Goal: Check status: Check status

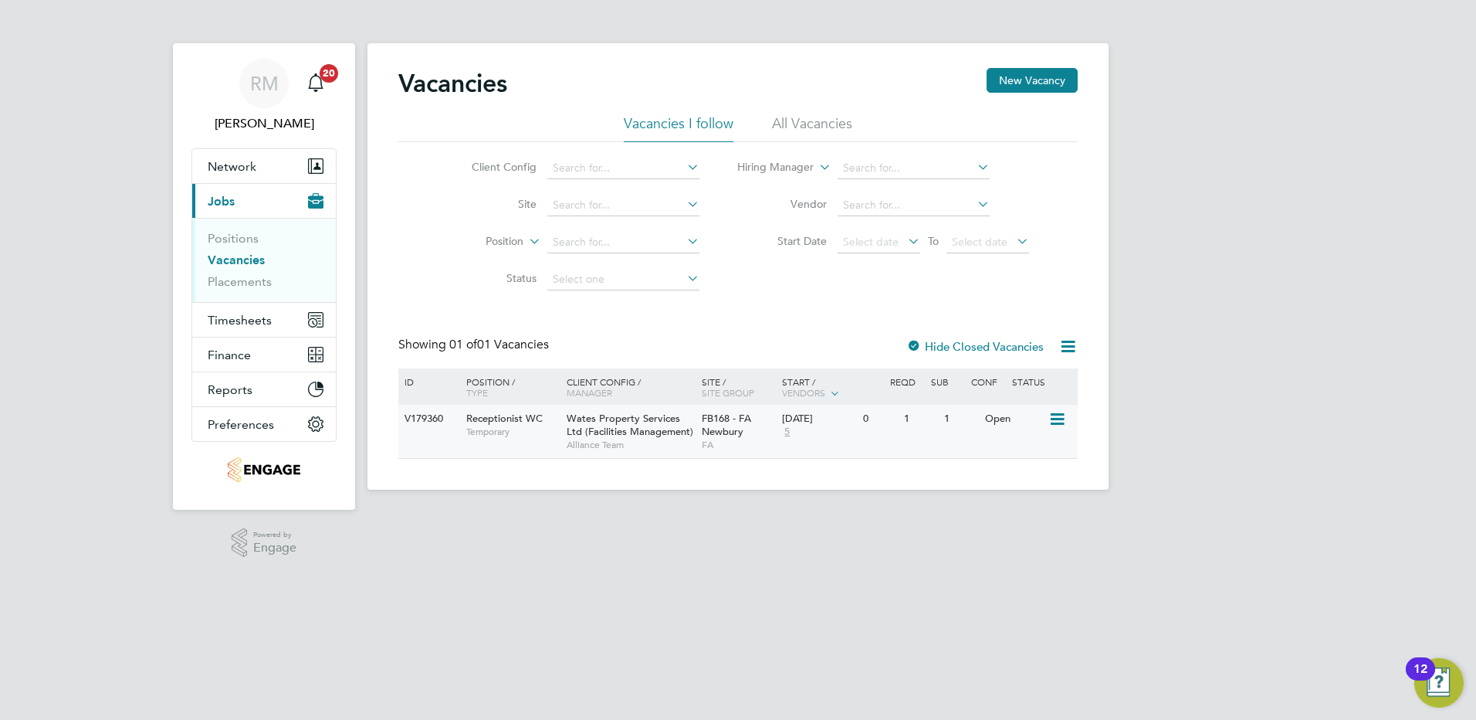
click at [1058, 415] on icon at bounding box center [1056, 419] width 15 height 19
click at [1018, 450] on li "View Details" at bounding box center [1021, 455] width 90 height 22
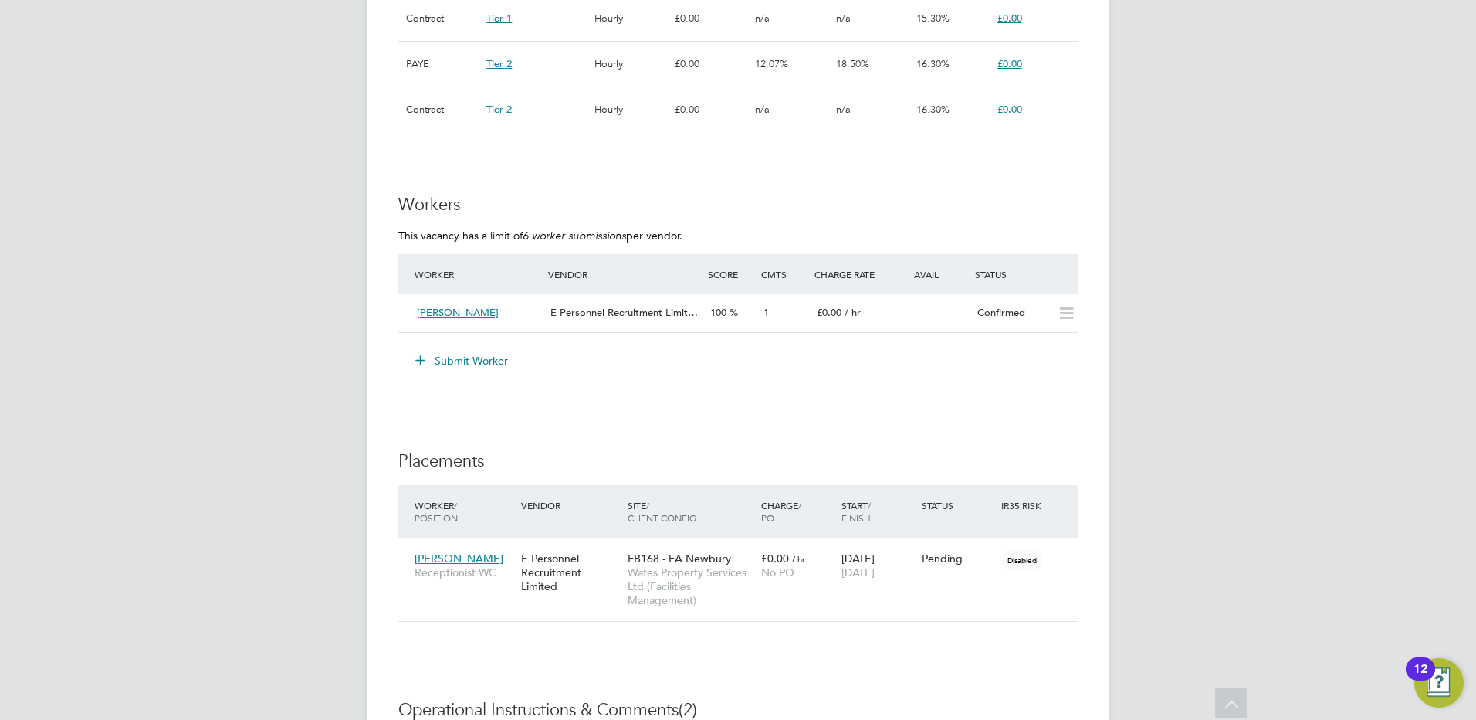
scroll to position [1313, 0]
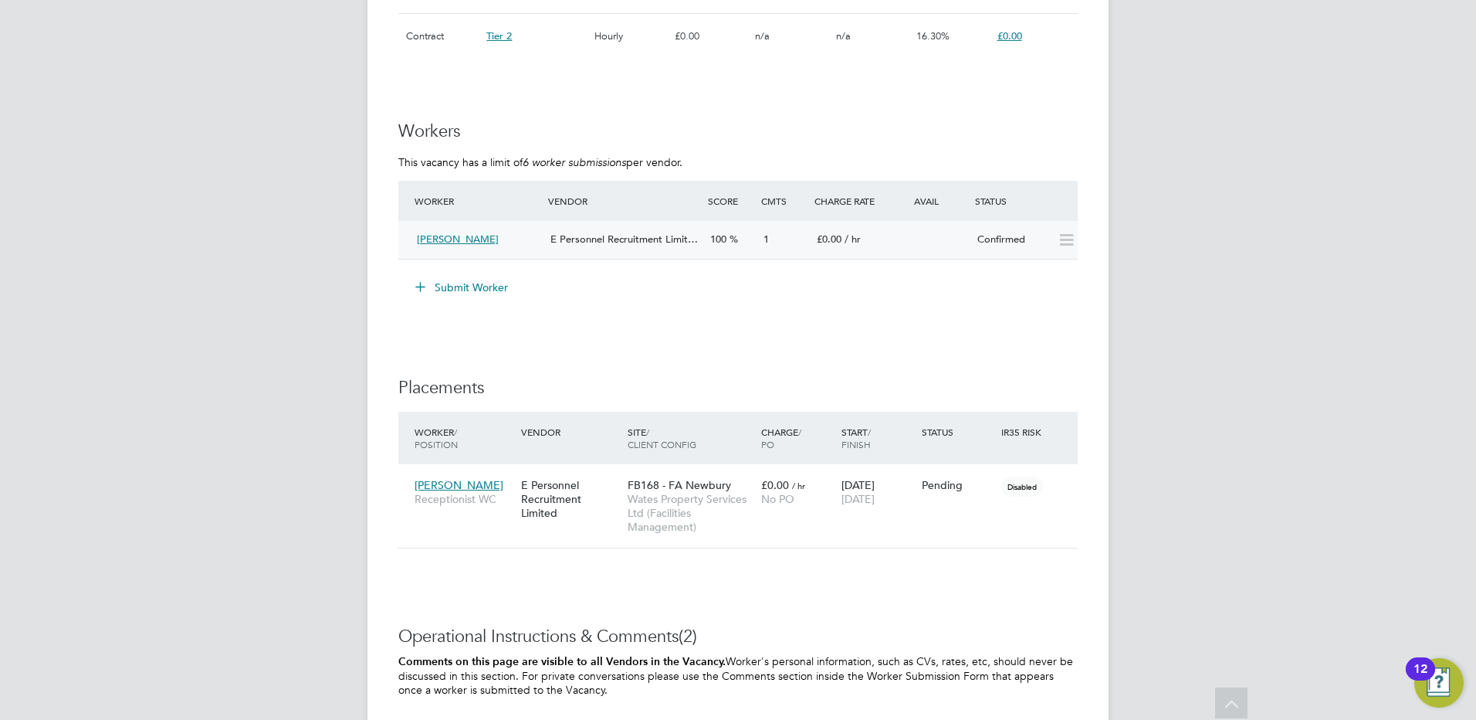
click at [1072, 240] on icon at bounding box center [1066, 240] width 19 height 12
click at [1066, 240] on icon at bounding box center [1066, 240] width 19 height 12
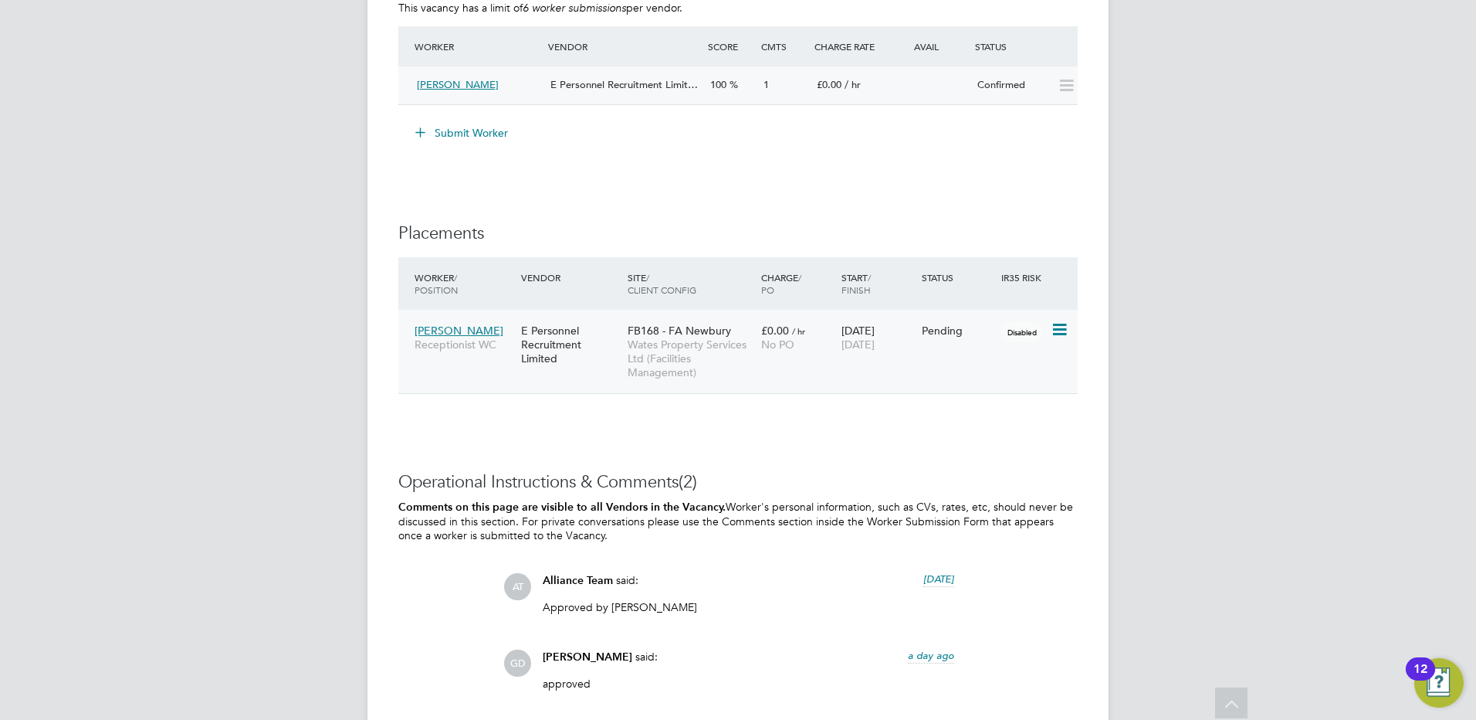
scroll to position [1701, 0]
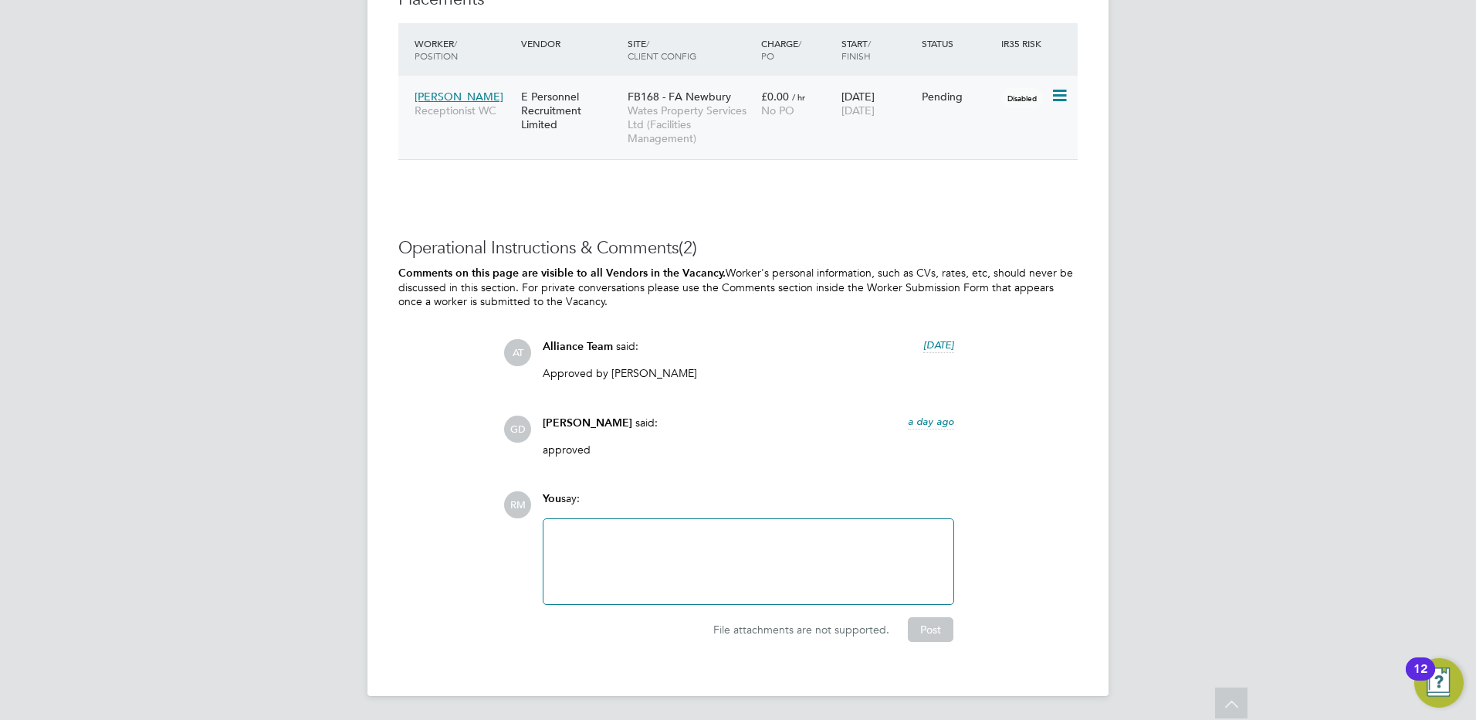
click at [944, 97] on div "Pending" at bounding box center [958, 97] width 73 height 14
click at [1059, 93] on icon at bounding box center [1058, 95] width 15 height 19
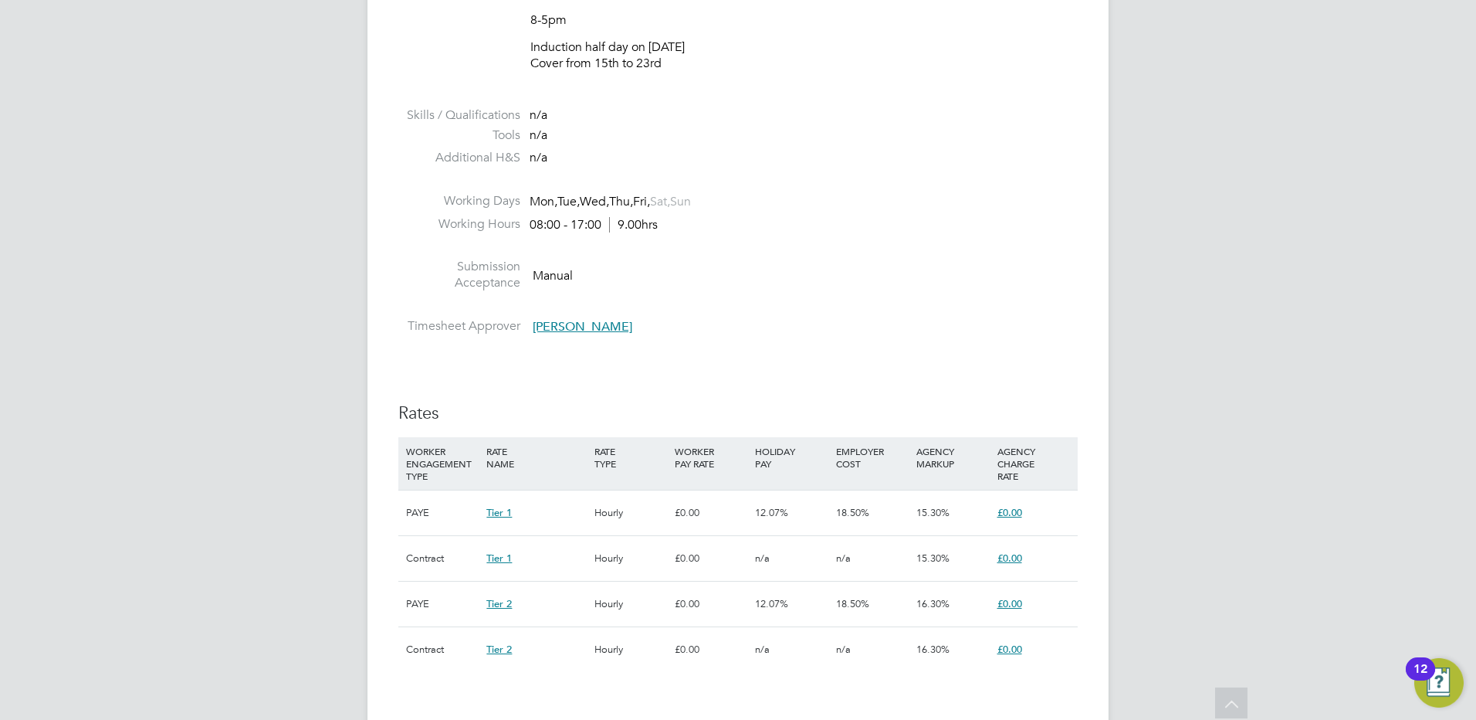
scroll to position [697, 0]
click at [1018, 513] on span "£0.00" at bounding box center [1010, 514] width 25 height 13
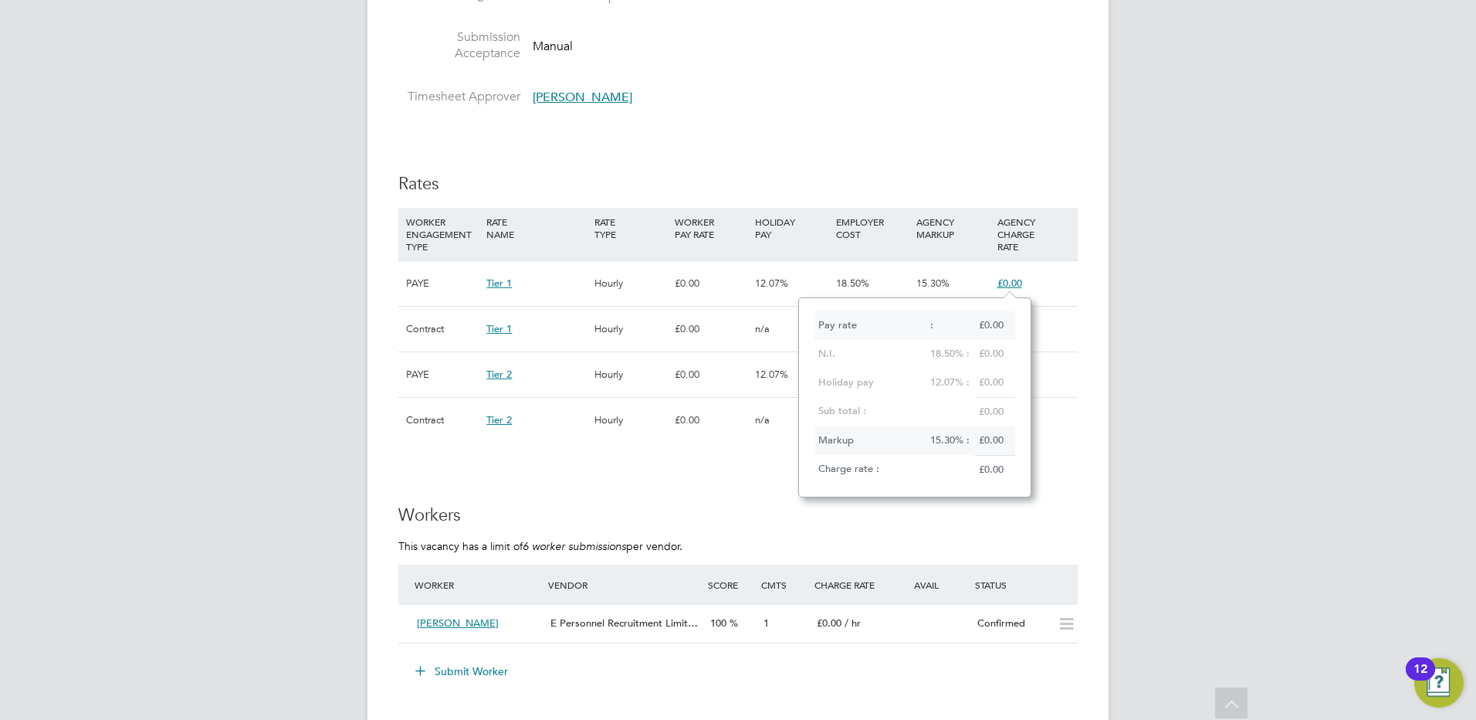
click at [864, 279] on span "18.50%" at bounding box center [852, 282] width 33 height 13
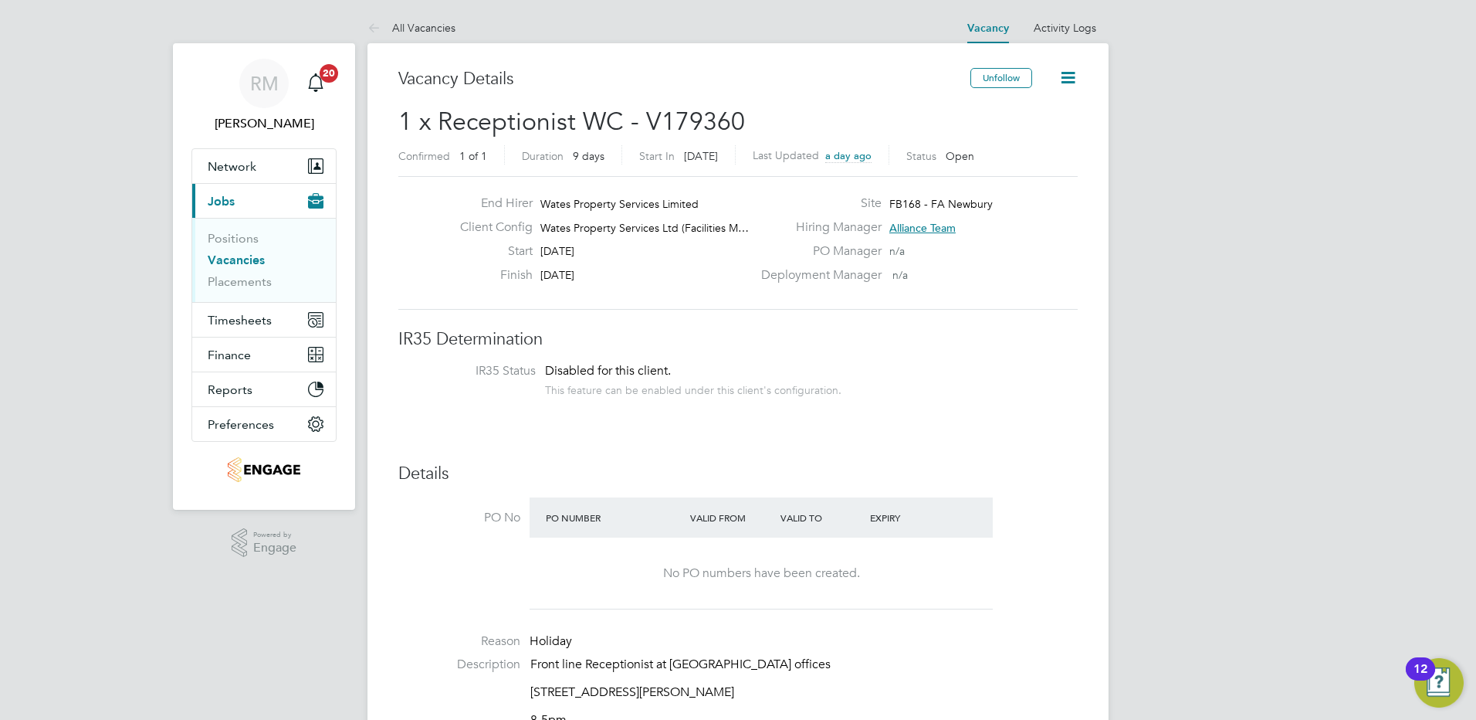
click at [1074, 81] on icon at bounding box center [1068, 77] width 19 height 19
click at [1047, 134] on li "Update Status" at bounding box center [1031, 136] width 90 height 22
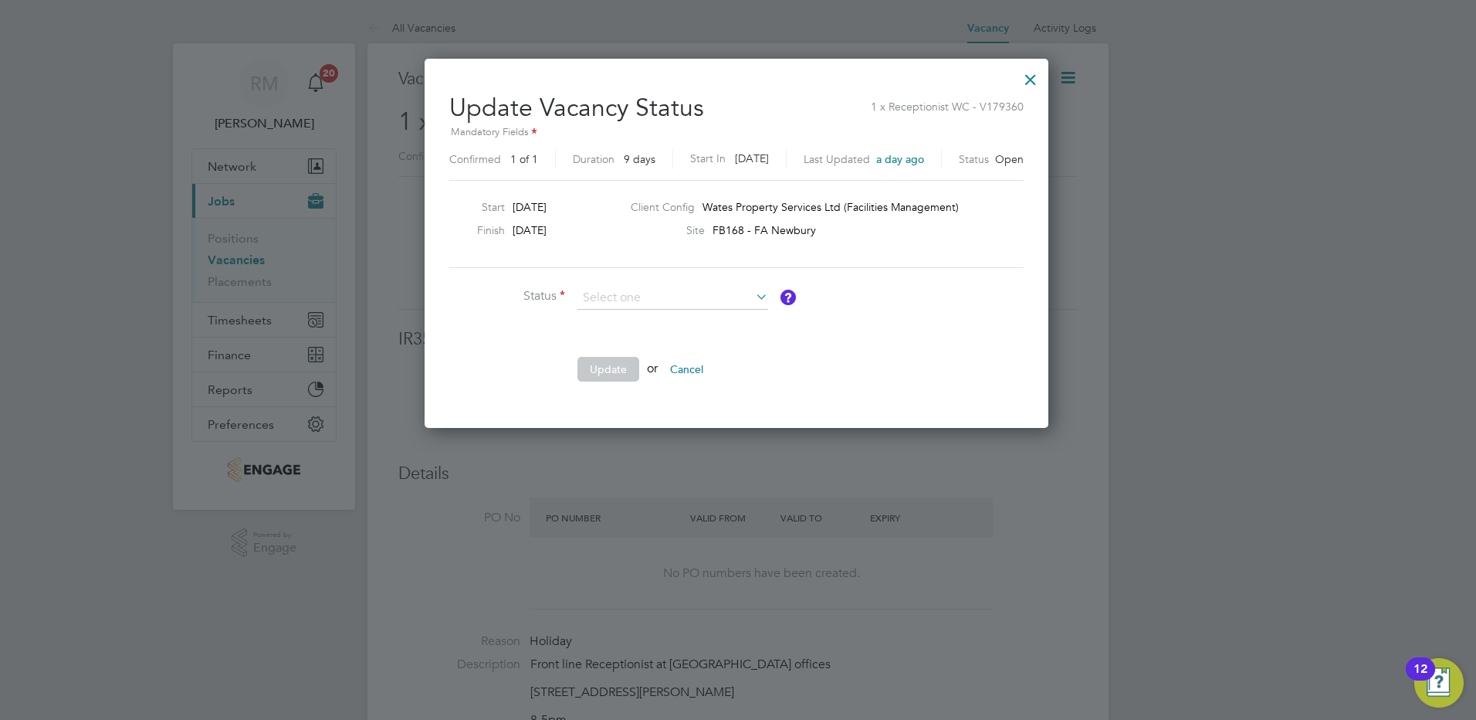
click at [753, 290] on icon at bounding box center [753, 297] width 0 height 22
click at [749, 293] on input at bounding box center [673, 297] width 191 height 23
drag, startPoint x: 866, startPoint y: 280, endPoint x: 878, endPoint y: 273, distance: 13.5
click at [878, 273] on div "Update Vacancy Status 1 x Receptionist WC - V179360 Mandatory Fields Confirmed …" at bounding box center [736, 238] width 574 height 317
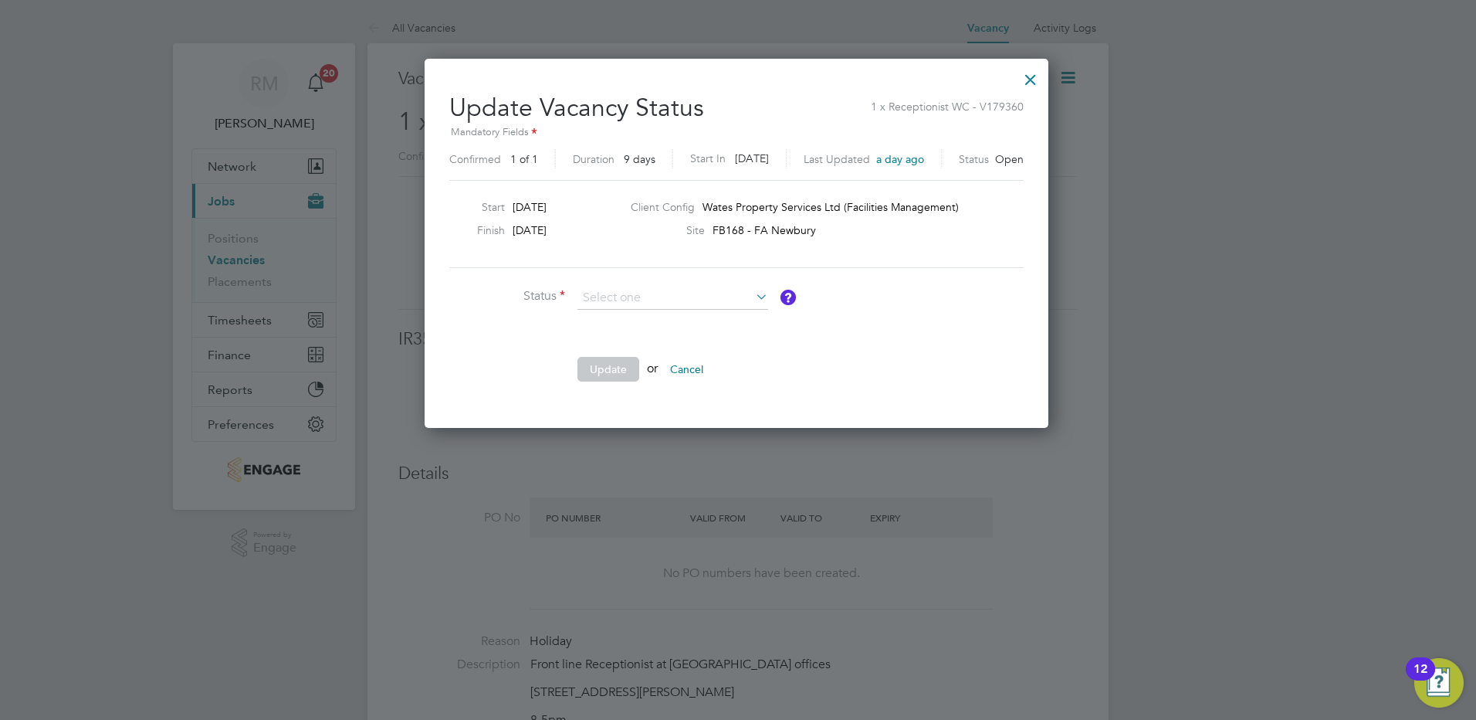
click at [1026, 78] on div at bounding box center [1031, 76] width 28 height 28
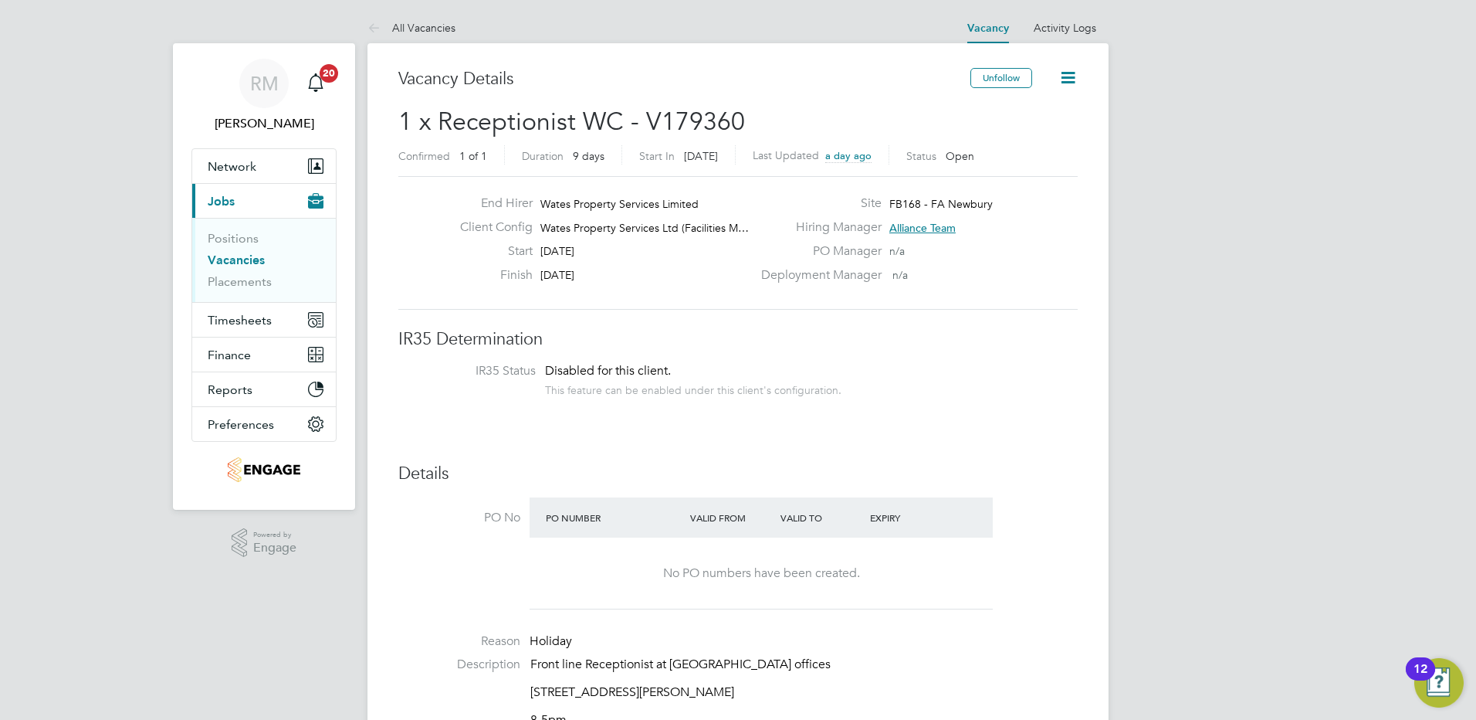
drag, startPoint x: 1020, startPoint y: 175, endPoint x: 1047, endPoint y: 159, distance: 31.5
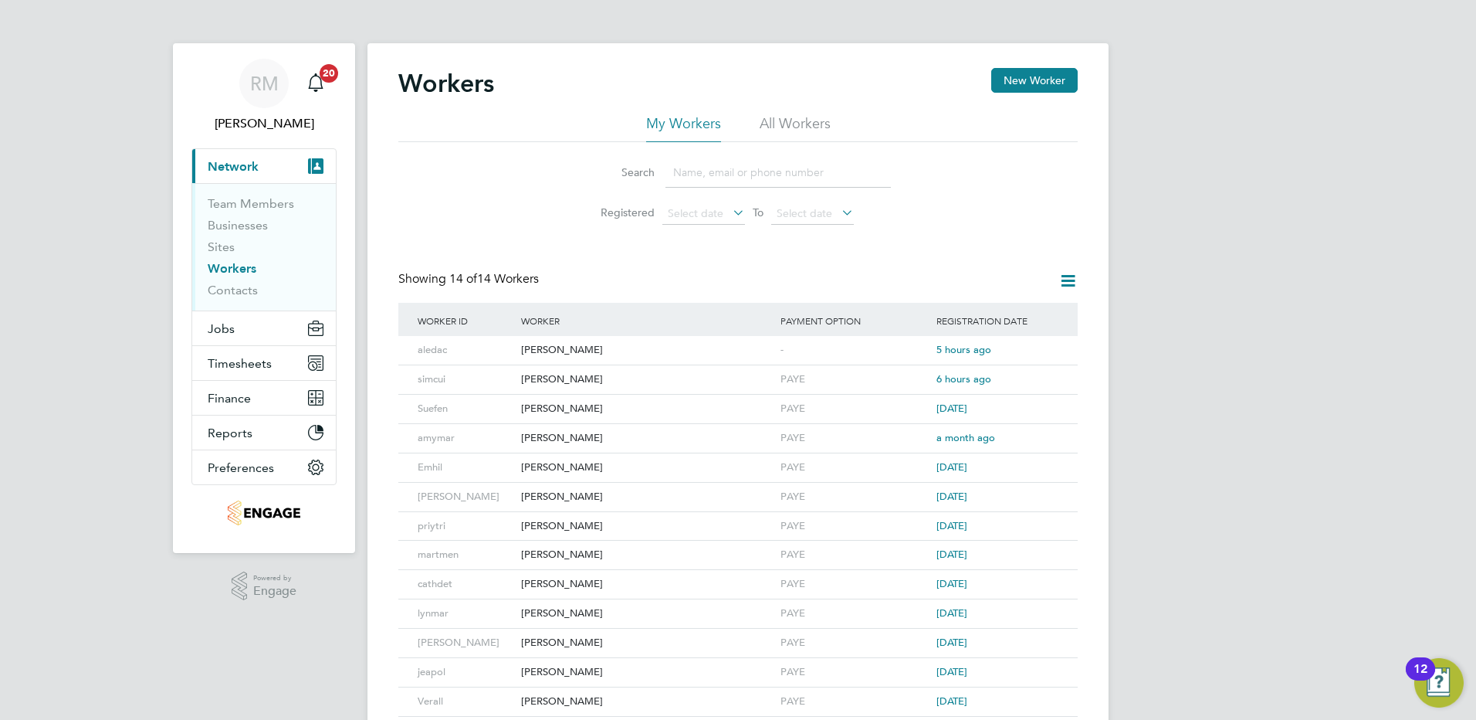
scroll to position [23, 0]
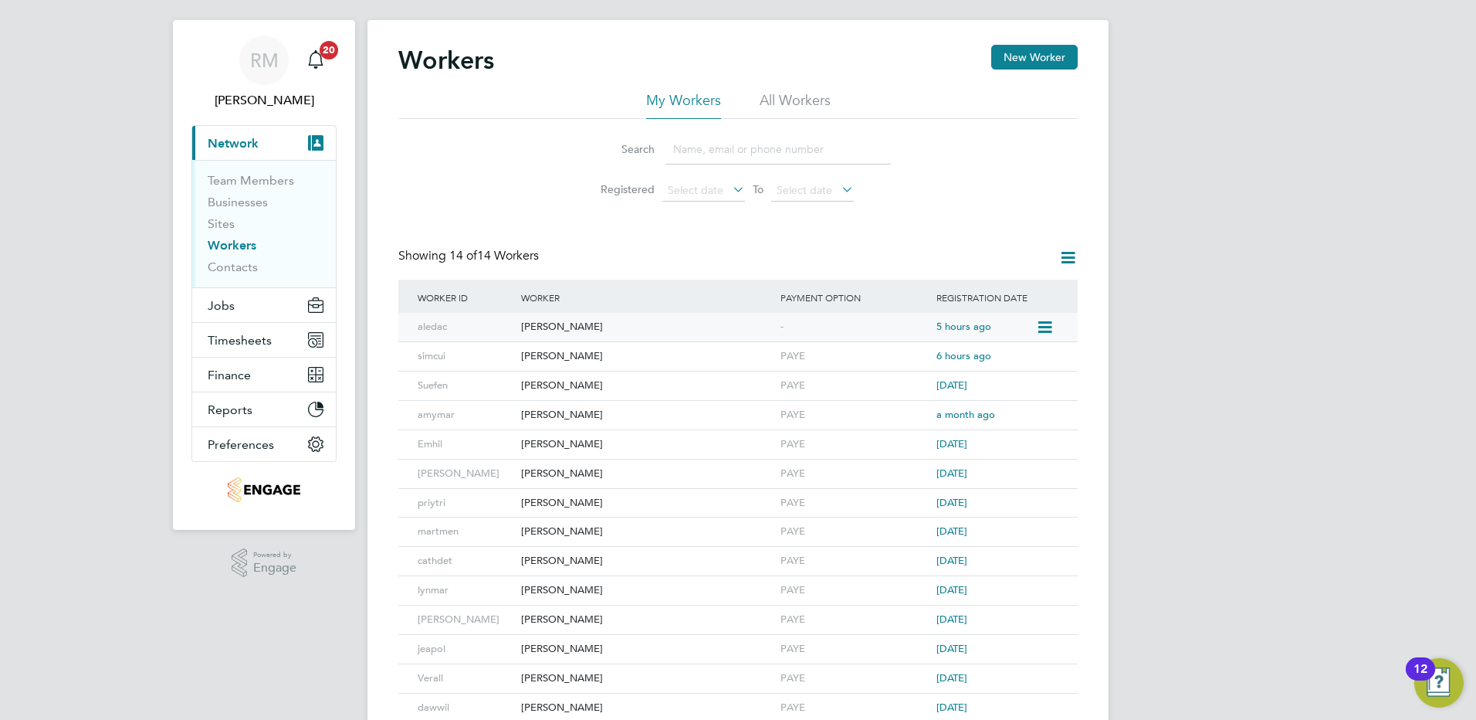
click at [588, 327] on div "Sylvia Kaluzna" at bounding box center [646, 327] width 259 height 29
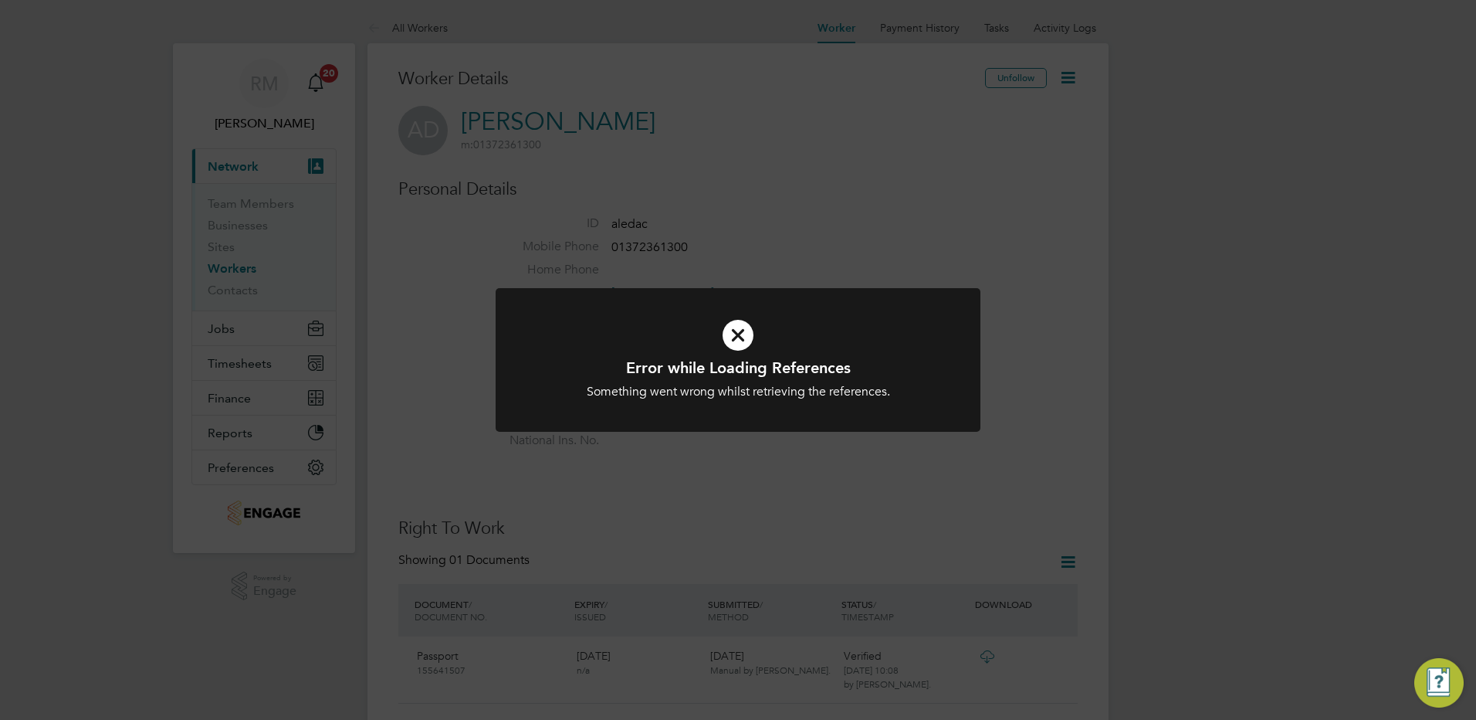
click at [789, 223] on div "Error while Loading References Something went wrong whilst retrieving the refer…" at bounding box center [738, 360] width 1476 height 720
